Goal: Task Accomplishment & Management: Use online tool/utility

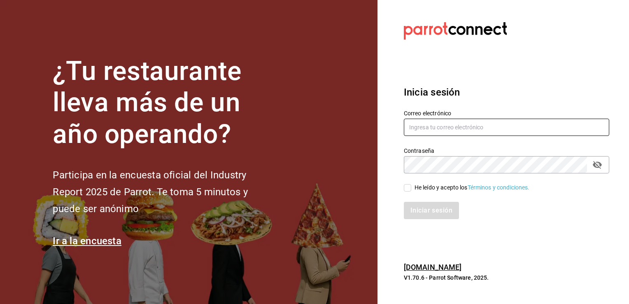
click at [418, 129] on input "text" at bounding box center [506, 126] width 205 height 17
type input "[PERSON_NAME][EMAIL_ADDRESS][PERSON_NAME][DOMAIN_NAME]"
click at [594, 164] on icon "passwordField" at bounding box center [596, 165] width 9 height 8
drag, startPoint x: 406, startPoint y: 191, endPoint x: 410, endPoint y: 196, distance: 6.4
click at [406, 191] on label "He leído y acepto los Términos y condiciones." at bounding box center [467, 187] width 126 height 9
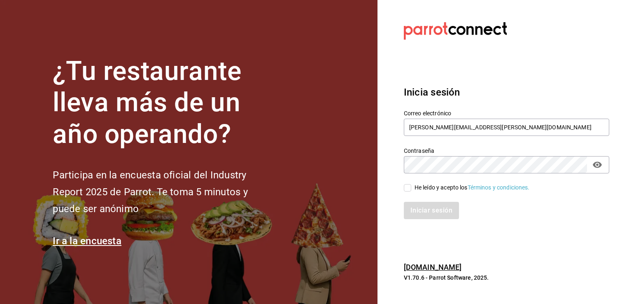
click at [406, 191] on input "He leído y acepto los Términos y condiciones." at bounding box center [407, 187] width 7 height 7
checkbox input "true"
click at [424, 209] on button "Iniciar sesión" at bounding box center [432, 210] width 56 height 17
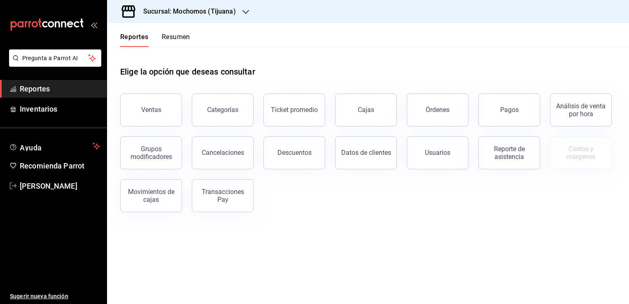
click at [492, 50] on div "Elige la opción que deseas consultar" at bounding box center [367, 65] width 495 height 37
click at [237, 12] on div "Sucursal: Mochomos (Tijuana)" at bounding box center [183, 11] width 139 height 23
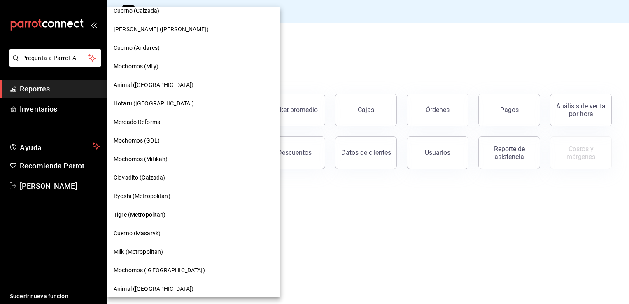
scroll to position [453, 0]
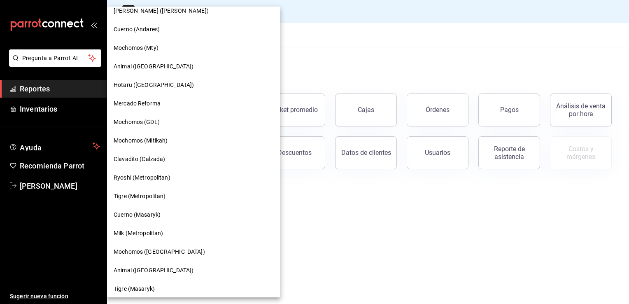
click at [172, 232] on div "Milk (Metropolitan)" at bounding box center [194, 233] width 160 height 9
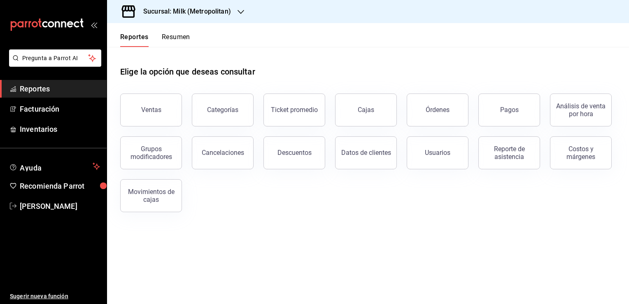
click at [163, 118] on button "Ventas" at bounding box center [151, 109] width 62 height 33
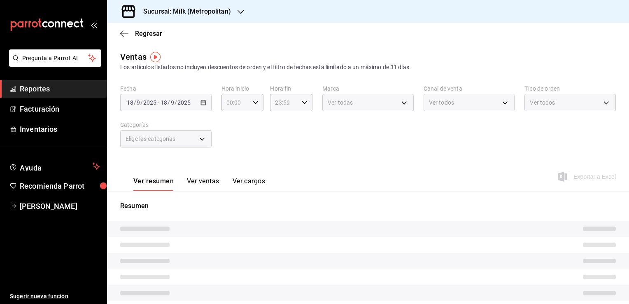
click at [203, 107] on div "2025-09-18 18 / 9 / 2025 - 2025-09-18 18 / 9 / 2025" at bounding box center [165, 102] width 91 height 17
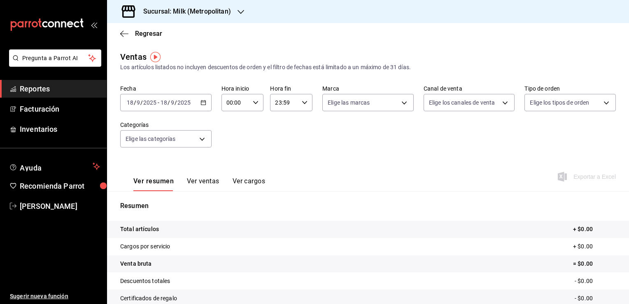
click at [202, 105] on icon "button" at bounding box center [203, 103] width 6 height 6
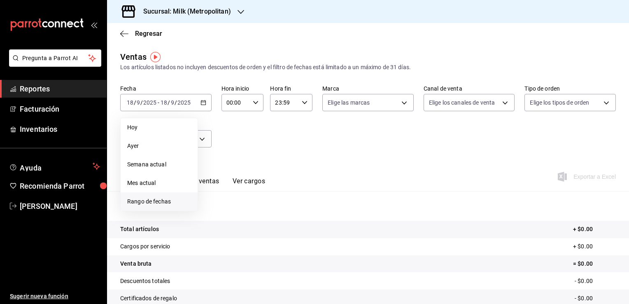
click at [178, 200] on span "Rango de fechas" at bounding box center [159, 201] width 64 height 9
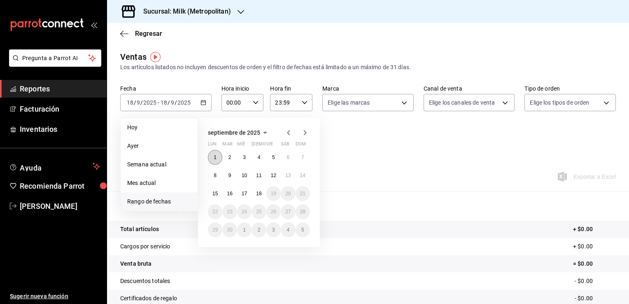
click at [218, 154] on button "1" at bounding box center [215, 157] width 14 height 15
click at [255, 194] on button "18" at bounding box center [258, 193] width 14 height 15
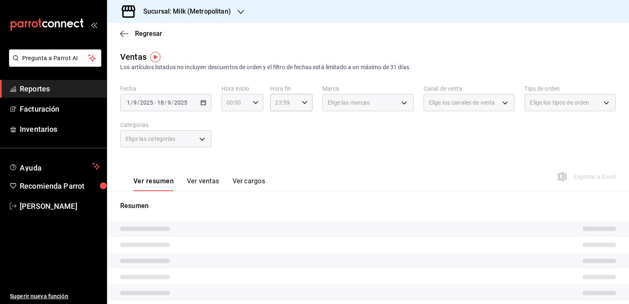
click at [253, 104] on icon "button" at bounding box center [256, 103] width 6 height 6
click at [231, 141] on span "05" at bounding box center [231, 140] width 8 height 7
type input "05:00"
click at [252, 125] on span "00" at bounding box center [252, 123] width 8 height 7
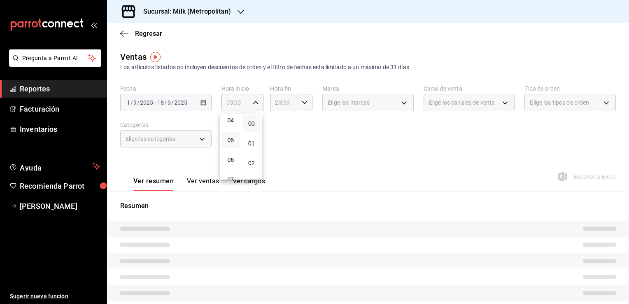
click at [274, 130] on div at bounding box center [314, 152] width 629 height 304
click at [123, 32] on icon "button" at bounding box center [124, 33] width 8 height 7
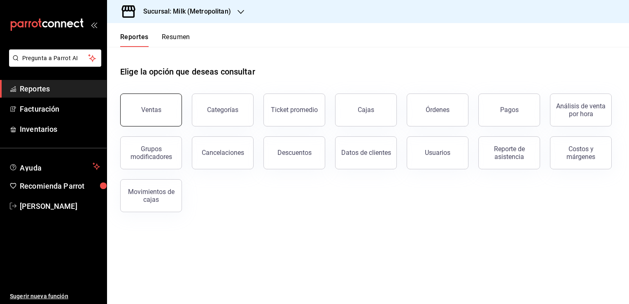
click at [142, 104] on button "Ventas" at bounding box center [151, 109] width 62 height 33
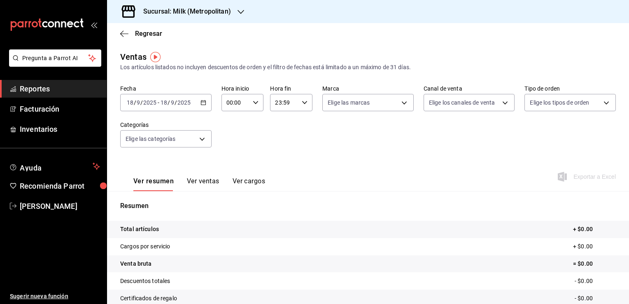
click at [198, 103] on div "2025-09-18 18 / 9 / 2025 - 2025-09-18 18 / 9 / 2025" at bounding box center [165, 102] width 91 height 17
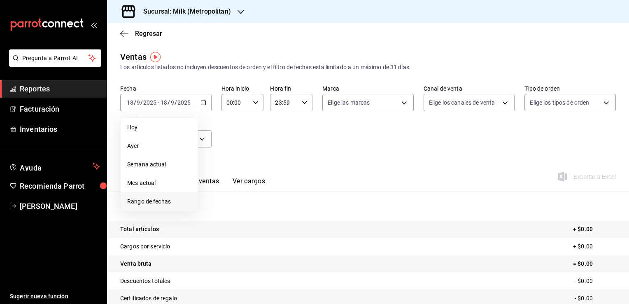
click at [167, 203] on span "Rango de fechas" at bounding box center [159, 201] width 64 height 9
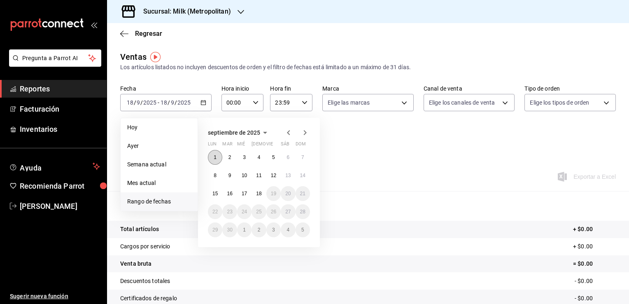
click at [211, 153] on button "1" at bounding box center [215, 157] width 14 height 15
click at [264, 196] on button "18" at bounding box center [258, 193] width 14 height 15
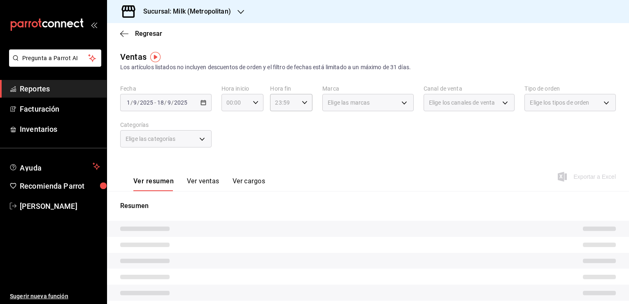
click at [253, 103] on icon "button" at bounding box center [256, 103] width 6 height 6
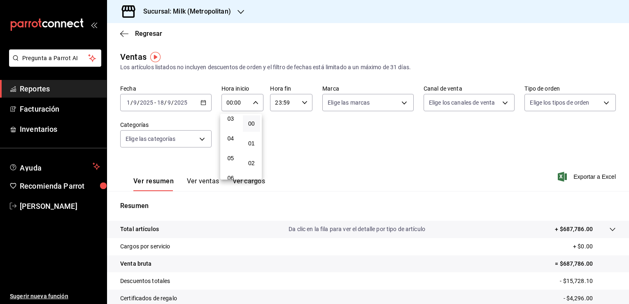
scroll to position [82, 0]
click at [231, 143] on span "05" at bounding box center [231, 140] width 8 height 7
type input "05:00"
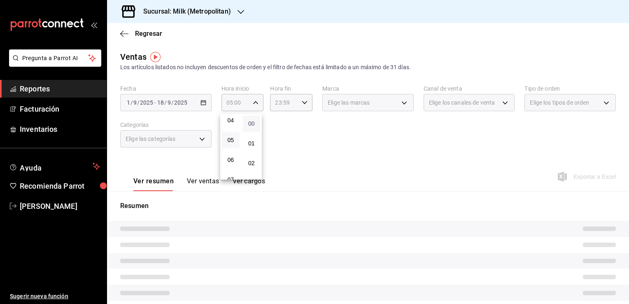
click at [252, 125] on span "00" at bounding box center [252, 123] width 8 height 7
click at [300, 131] on div at bounding box center [314, 152] width 629 height 304
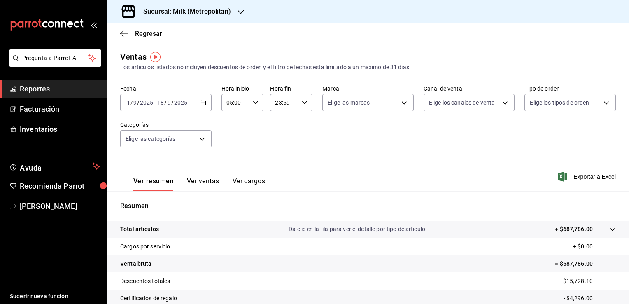
click at [297, 105] on div "23:59 Hora fin" at bounding box center [291, 102] width 42 height 17
click at [279, 119] on span "04" at bounding box center [279, 115] width 8 height 7
type input "04:59"
click at [368, 138] on div at bounding box center [314, 152] width 629 height 304
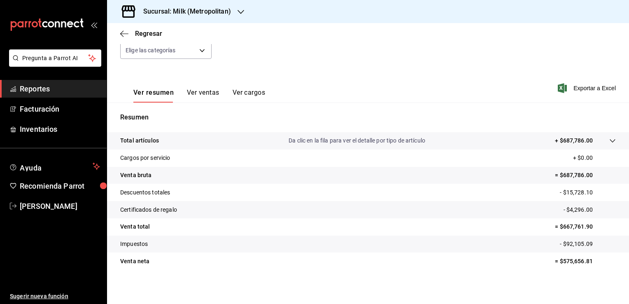
scroll to position [91, 0]
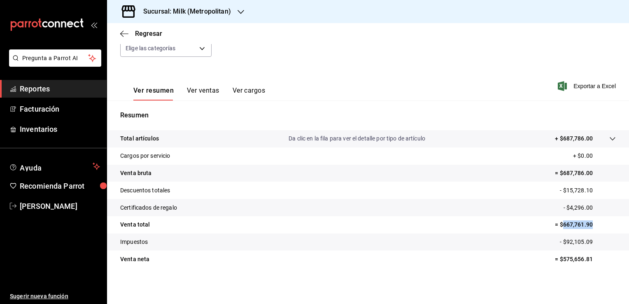
drag, startPoint x: 555, startPoint y: 224, endPoint x: 586, endPoint y: 228, distance: 31.4
click at [586, 228] on p "= $667,761.90" at bounding box center [585, 224] width 61 height 9
copy p "667,761.90"
click at [124, 33] on icon "button" at bounding box center [124, 33] width 8 height 7
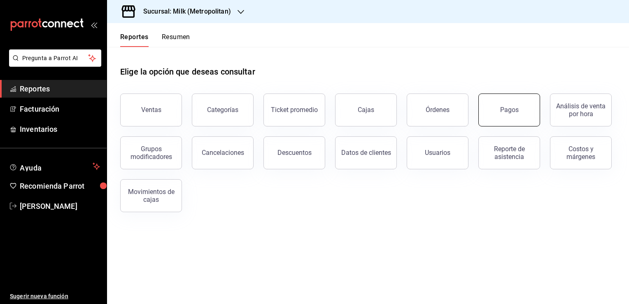
click at [501, 111] on div "Pagos" at bounding box center [509, 110] width 19 height 8
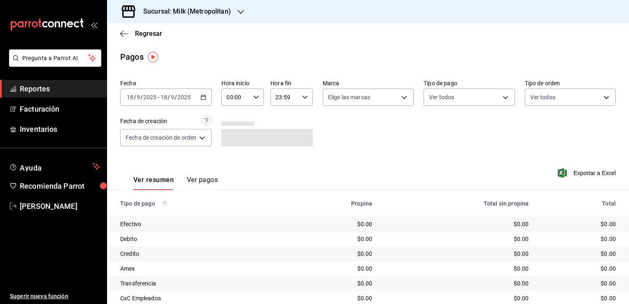
click at [207, 98] on div "2025-09-18 18 / 9 / 2025 - 2025-09-18 18 / 9 / 2025" at bounding box center [165, 96] width 91 height 17
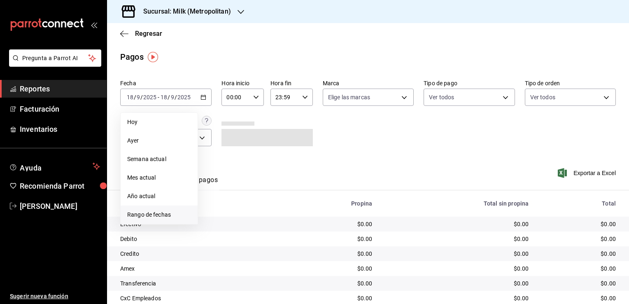
click at [158, 211] on span "Rango de fechas" at bounding box center [159, 214] width 64 height 9
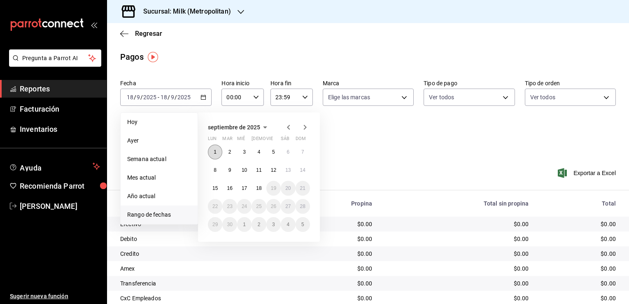
click at [220, 151] on button "1" at bounding box center [215, 151] width 14 height 15
click at [262, 188] on button "18" at bounding box center [258, 188] width 14 height 15
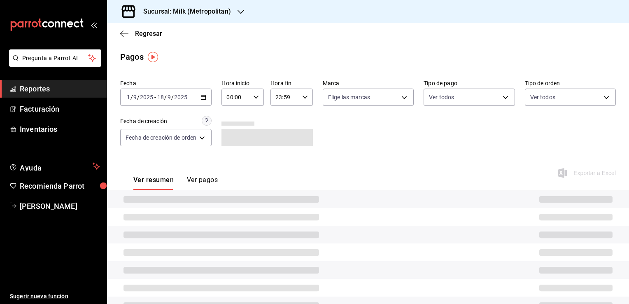
click at [254, 99] on icon "button" at bounding box center [256, 97] width 6 height 6
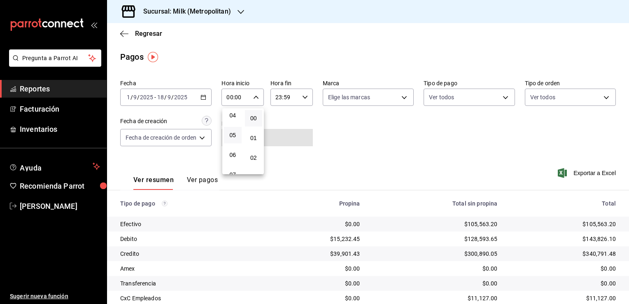
scroll to position [82, 0]
click at [233, 138] on span "05" at bounding box center [233, 134] width 8 height 7
type input "05:00"
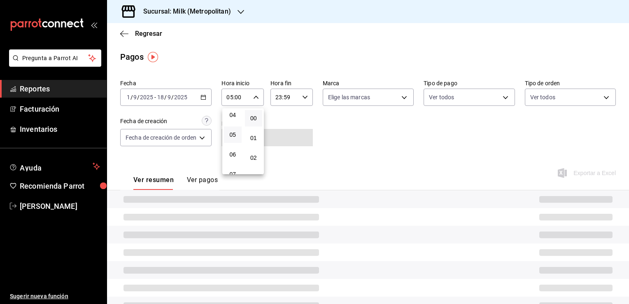
click at [302, 100] on div at bounding box center [314, 152] width 629 height 304
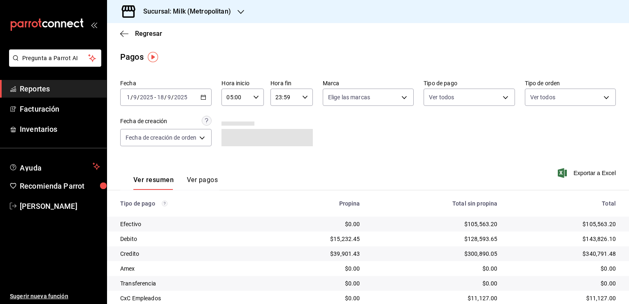
click at [303, 101] on div "23:59 Hora fin" at bounding box center [291, 96] width 42 height 17
click at [279, 151] on span "04" at bounding box center [281, 151] width 8 height 7
type input "04:59"
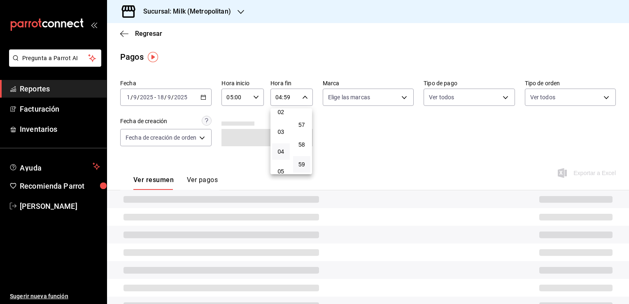
click at [350, 146] on div at bounding box center [314, 152] width 629 height 304
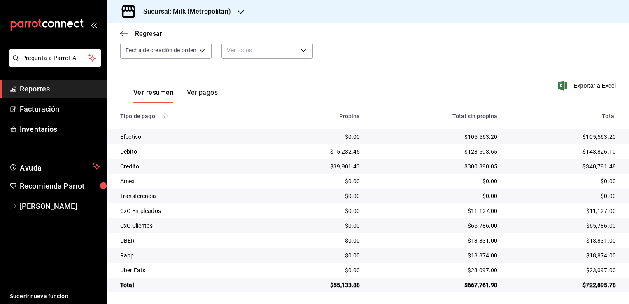
scroll to position [89, 0]
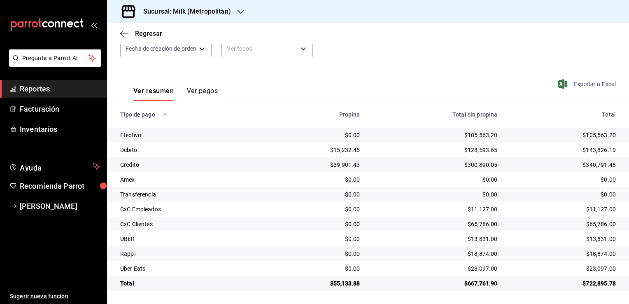
click at [564, 85] on span "Exportar a Excel" at bounding box center [587, 84] width 56 height 10
drag, startPoint x: 462, startPoint y: 285, endPoint x: 491, endPoint y: 286, distance: 28.8
click at [491, 286] on div "$667,761.90" at bounding box center [435, 283] width 124 height 8
copy div "667,761.90"
